Goal: Check status: Check status

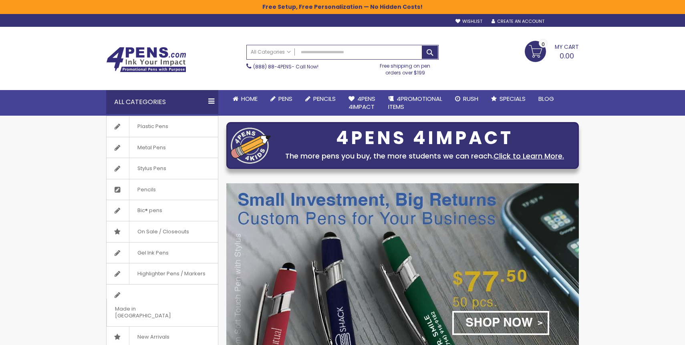
click at [562, 23] on div "Sign In" at bounding box center [565, 22] width 26 height 6
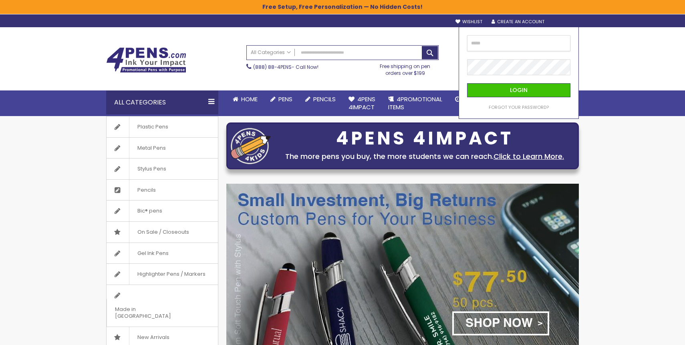
click at [518, 46] on input "email" at bounding box center [518, 43] width 103 height 16
type input "**********"
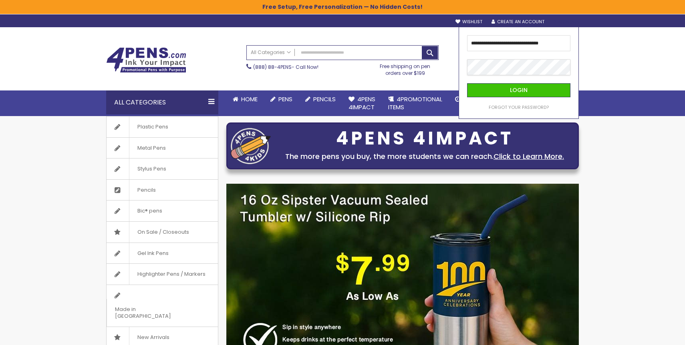
click at [467, 83] on button "Login" at bounding box center [518, 90] width 103 height 14
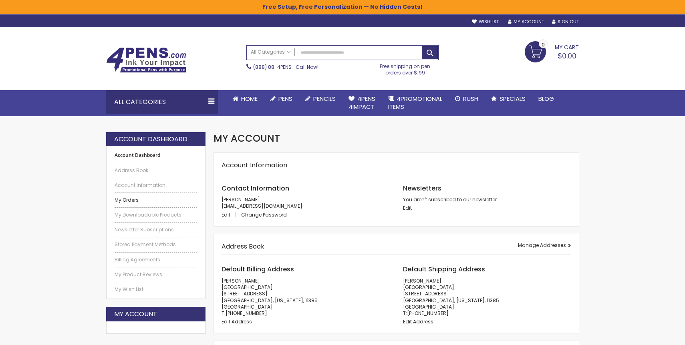
click at [135, 202] on link "My Orders" at bounding box center [156, 200] width 83 height 6
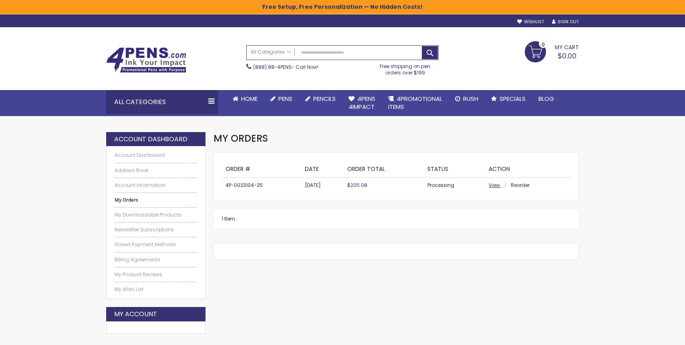
click at [493, 183] on span "View" at bounding box center [494, 185] width 11 height 7
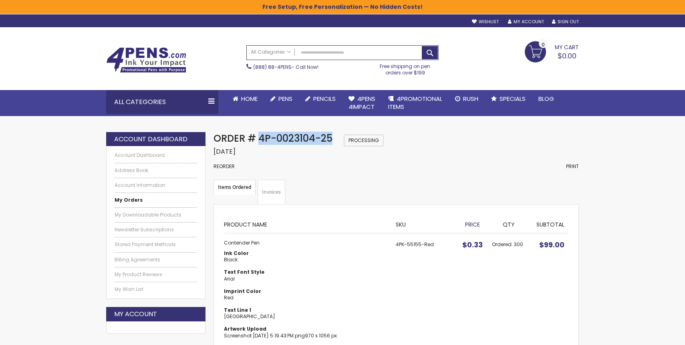
drag, startPoint x: 333, startPoint y: 141, endPoint x: 258, endPoint y: 141, distance: 74.9
click at [258, 141] on div "Order # 4P-0023104-25 Processing Order Date: [DATE] Reorder Print" at bounding box center [395, 156] width 365 height 48
copy span "4P-0023104-25"
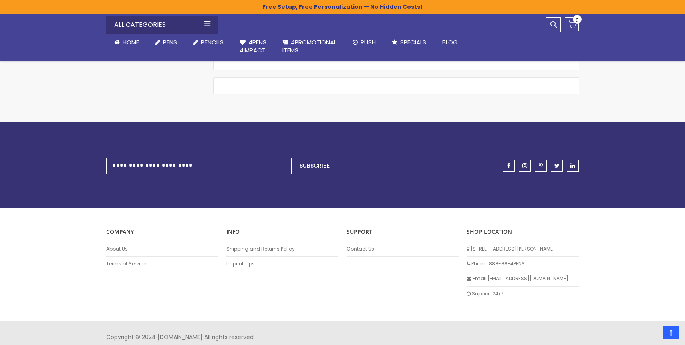
scroll to position [844, 0]
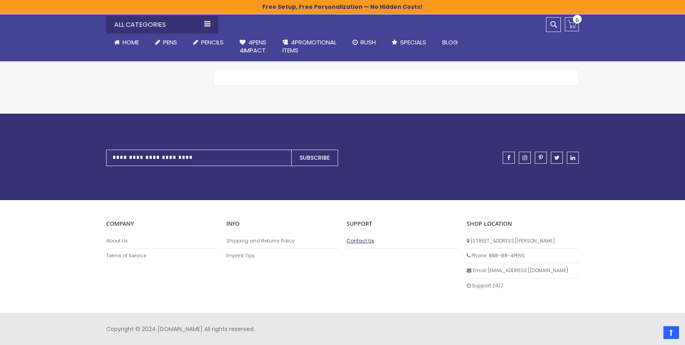
click at [368, 242] on link "Contact Us" at bounding box center [402, 241] width 112 height 6
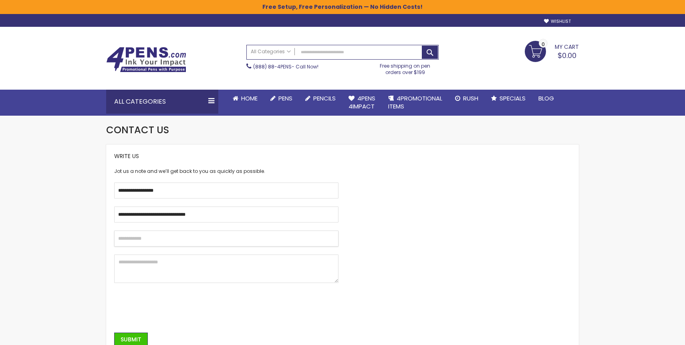
click at [201, 239] on input "text" at bounding box center [226, 239] width 224 height 16
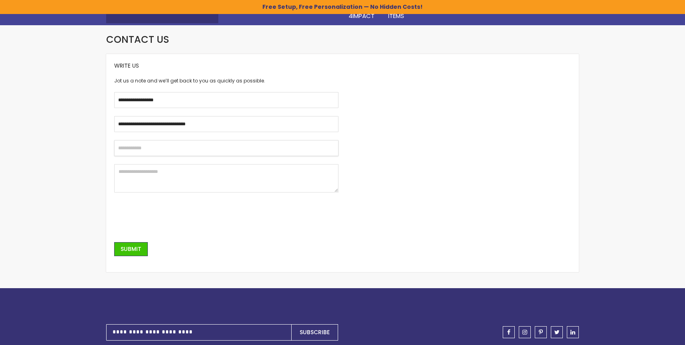
scroll to position [100, 0]
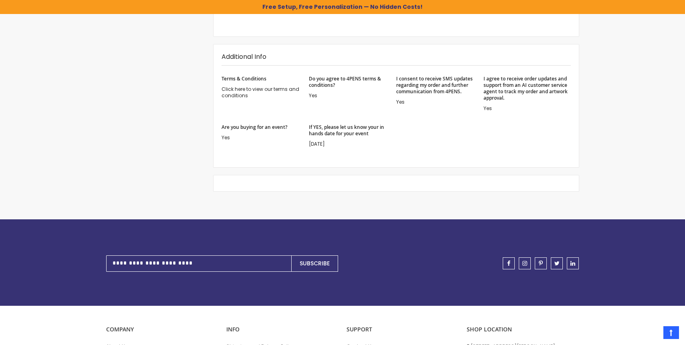
scroll to position [844, 0]
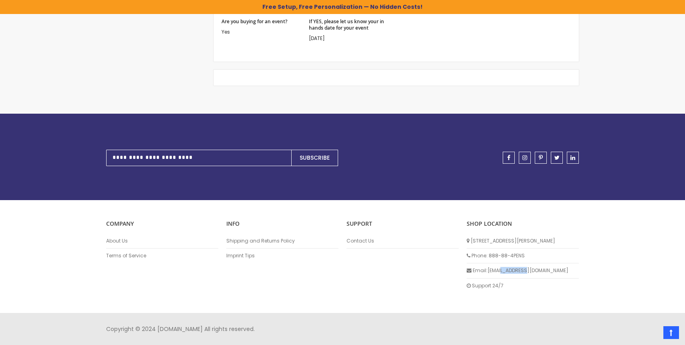
drag, startPoint x: 532, startPoint y: 273, endPoint x: 500, endPoint y: 272, distance: 31.6
click at [500, 272] on li "Email: [EMAIL_ADDRESS][DOMAIN_NAME]" at bounding box center [523, 271] width 112 height 15
